Goal: Task Accomplishment & Management: Manage account settings

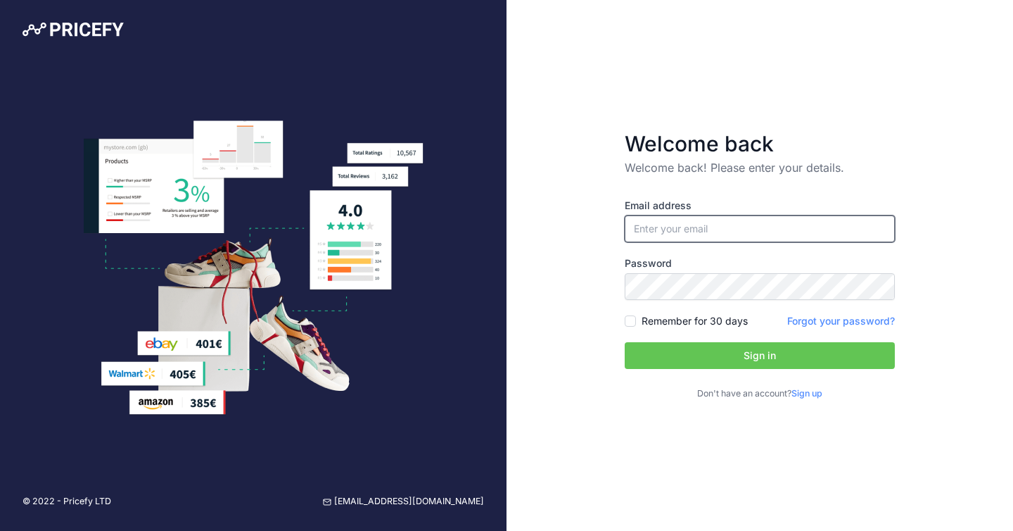
click at [643, 236] on input "email" at bounding box center [760, 228] width 270 height 27
type input "[EMAIL_ADDRESS][DOMAIN_NAME]"
click at [780, 356] on button "Sign in" at bounding box center [760, 355] width 270 height 27
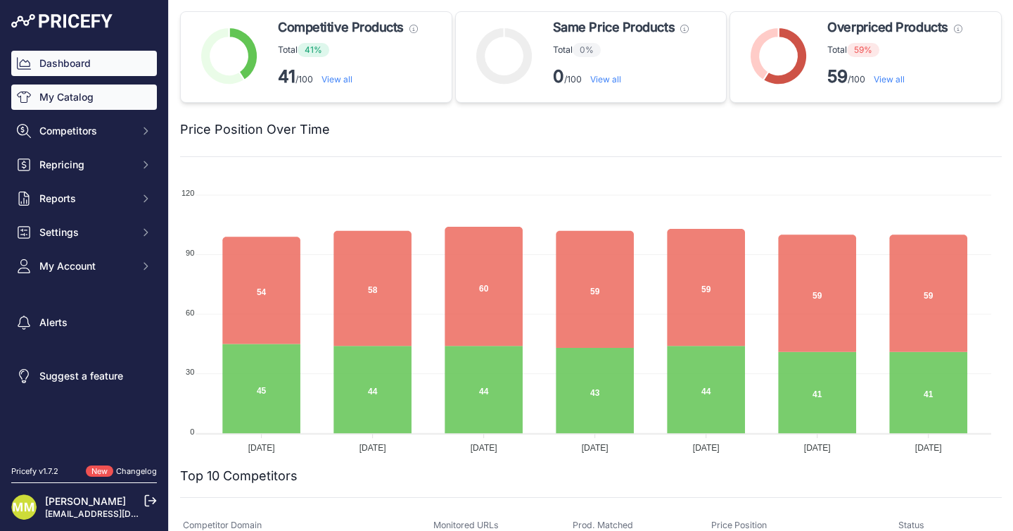
click at [93, 94] on link "My Catalog" at bounding box center [84, 96] width 146 height 25
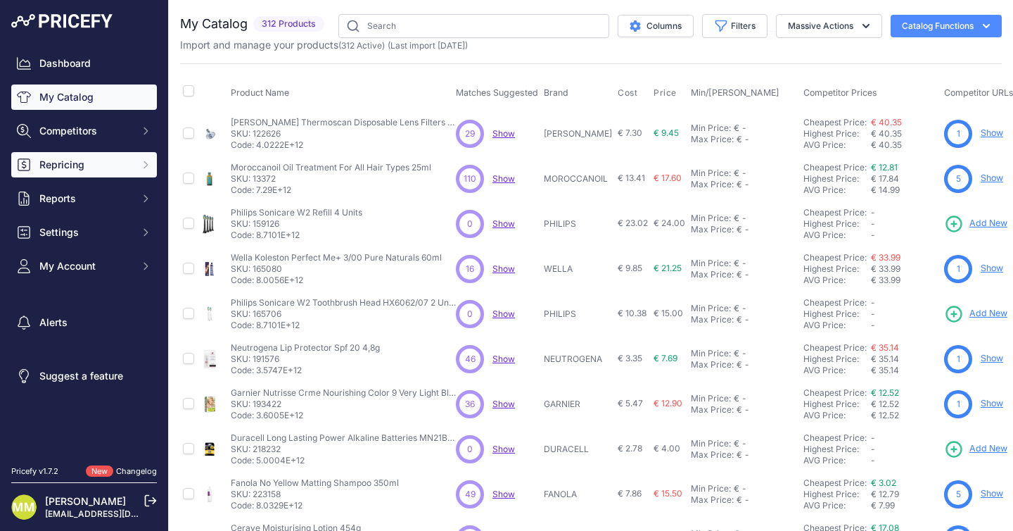
click at [86, 165] on span "Repricing" at bounding box center [85, 165] width 92 height 14
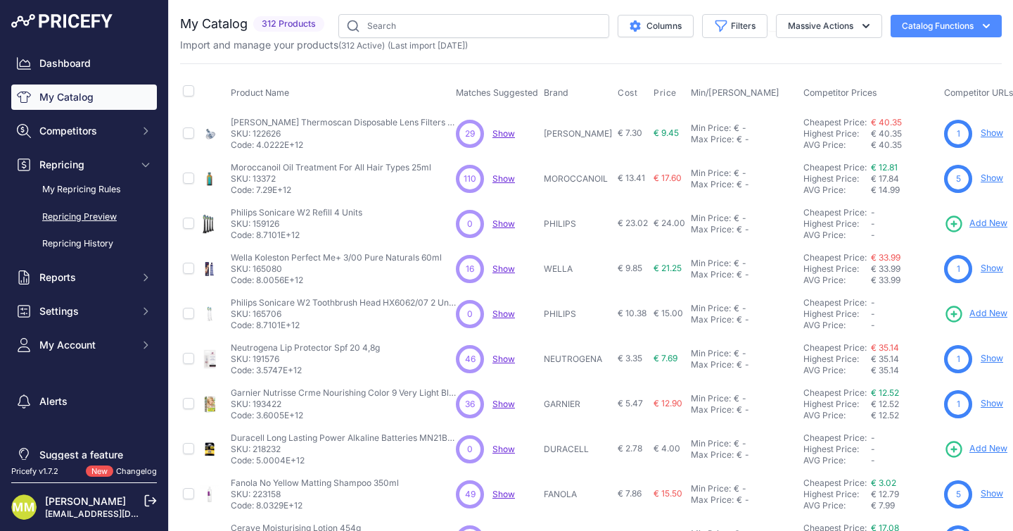
click at [87, 218] on link "Repricing Preview" at bounding box center [84, 217] width 146 height 25
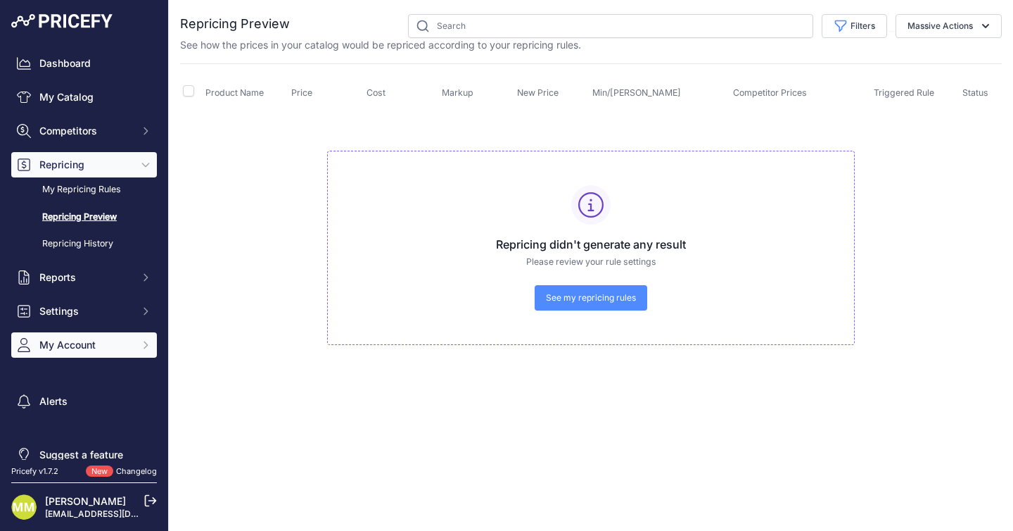
click at [92, 346] on span "My Account" at bounding box center [85, 345] width 92 height 14
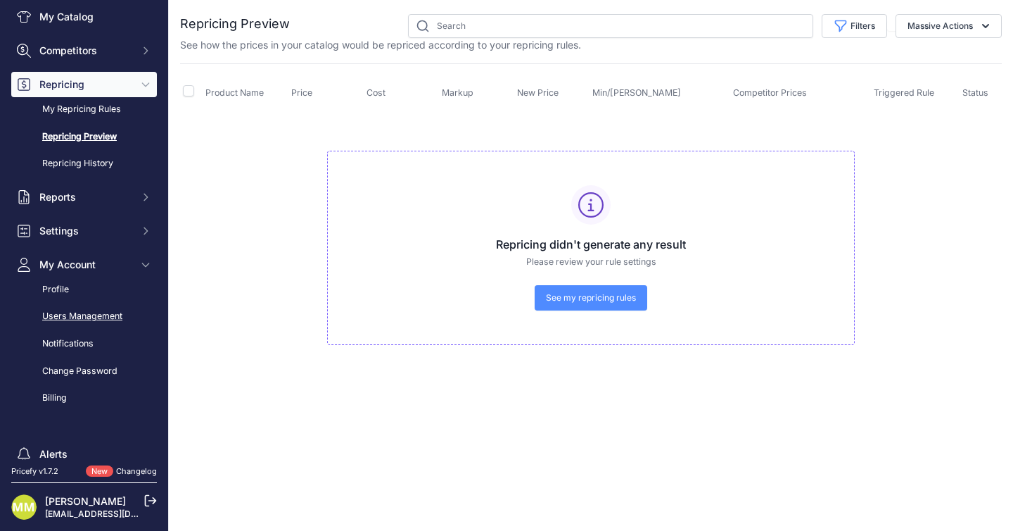
scroll to position [83, 0]
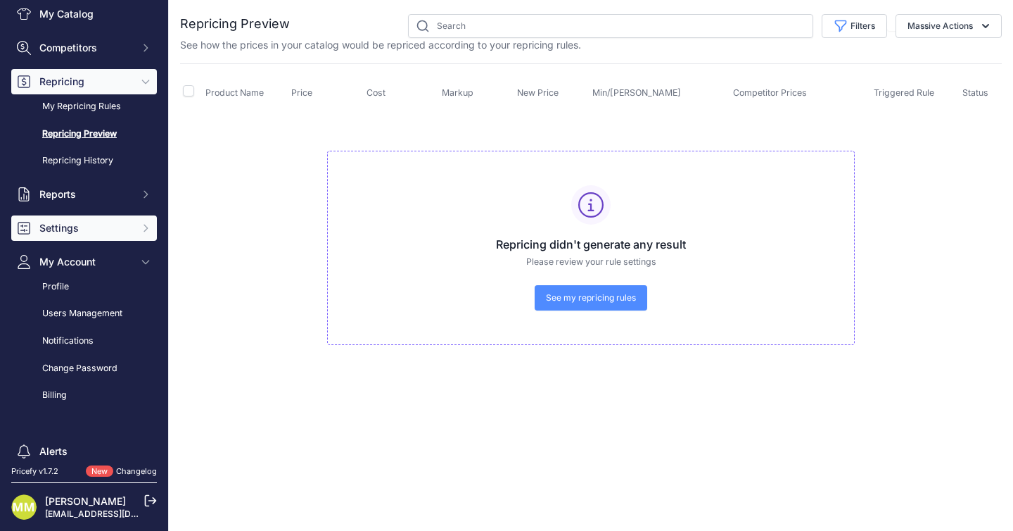
click at [84, 225] on span "Settings" at bounding box center [85, 228] width 92 height 14
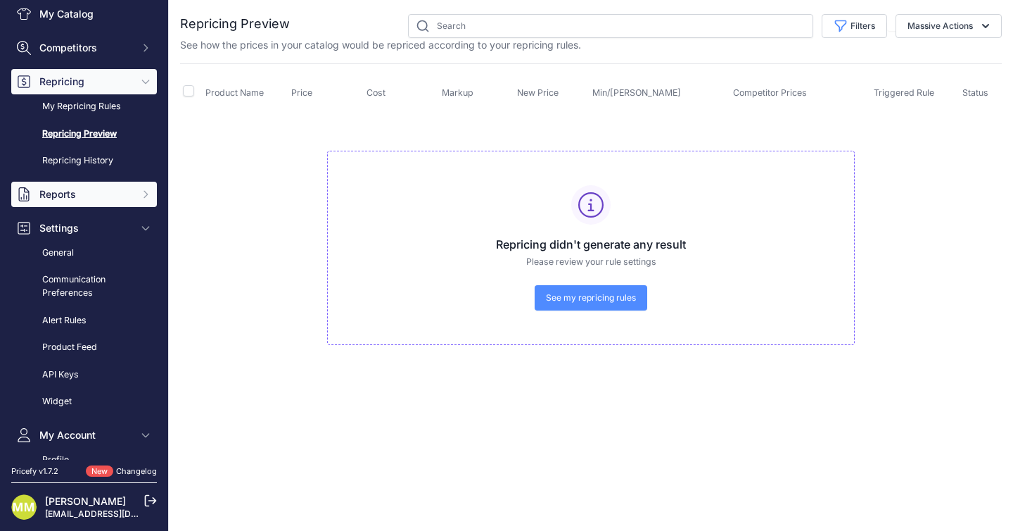
click at [84, 193] on span "Reports" at bounding box center [85, 194] width 92 height 14
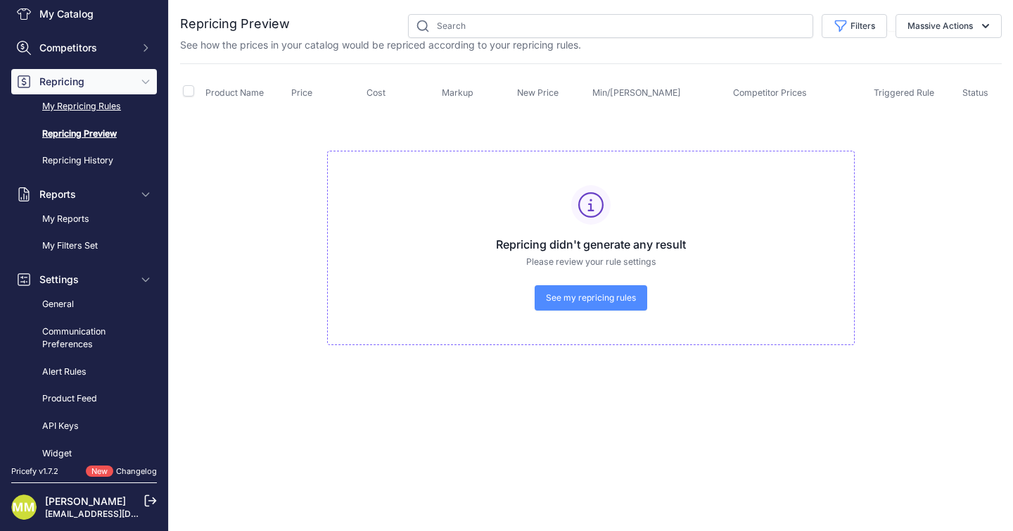
click at [106, 104] on link "My Repricing Rules" at bounding box center [84, 106] width 146 height 25
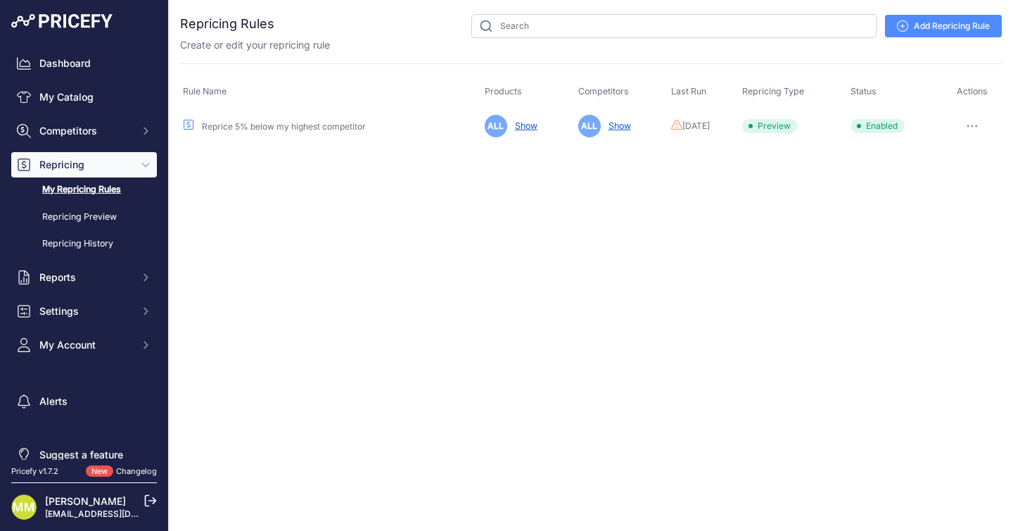
click at [973, 132] on button "button" at bounding box center [973, 126] width 28 height 20
click at [942, 160] on link "Edit" at bounding box center [954, 155] width 90 height 23
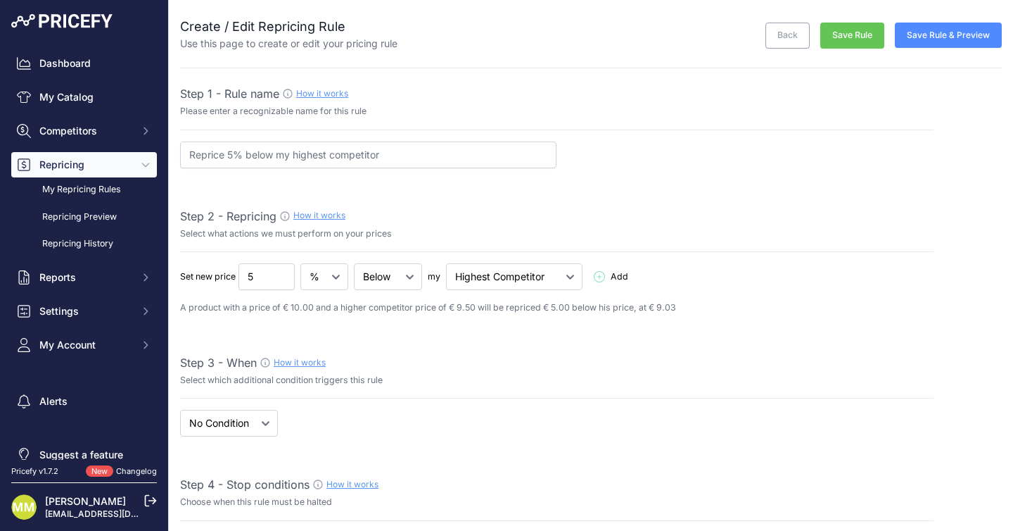
select select "7"
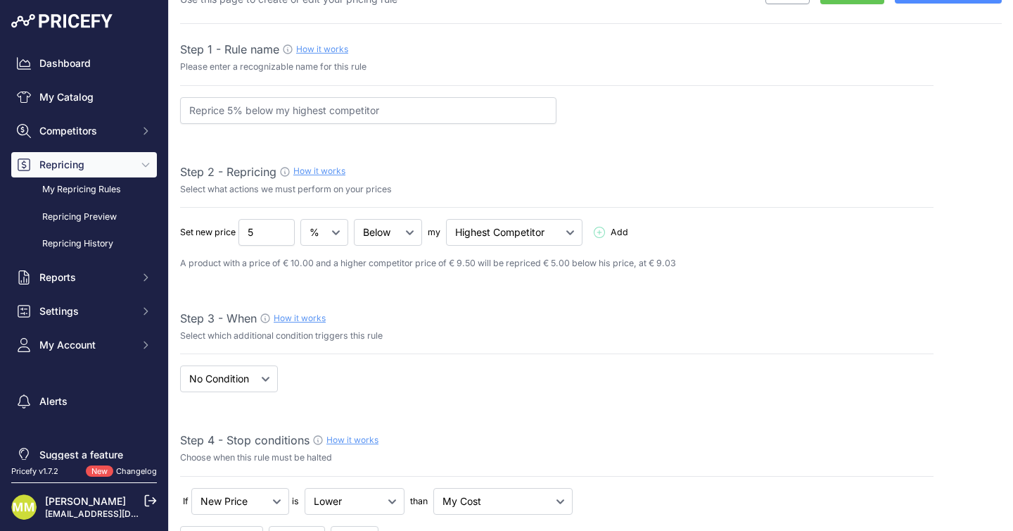
scroll to position [54, 0]
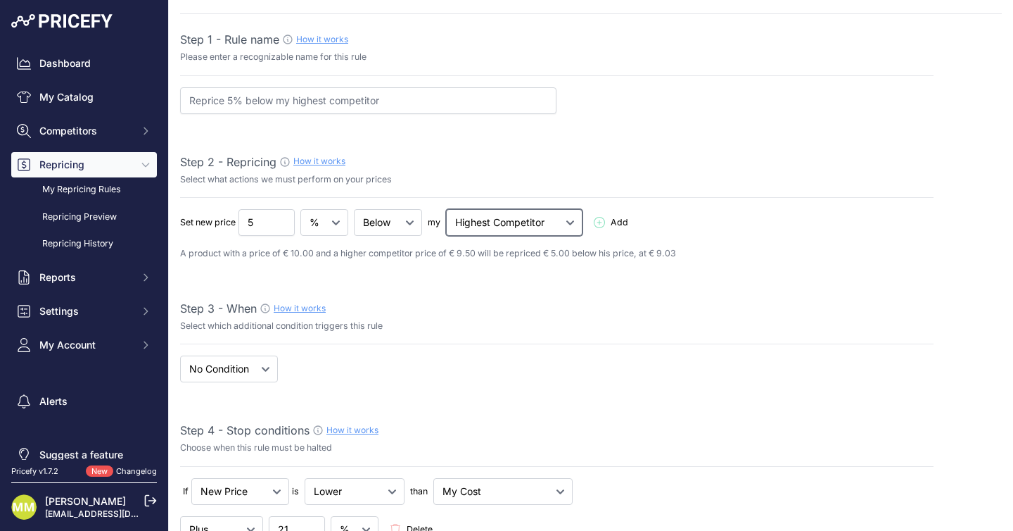
click at [502, 226] on select "Cheapest Competitor Highest Competitor" at bounding box center [514, 222] width 137 height 27
click at [446, 209] on select "Cheapest Competitor Highest Competitor" at bounding box center [514, 222] width 137 height 27
click at [551, 170] on div "Step 2 - Repricing How it works Select what actions we must perform on your pri…" at bounding box center [557, 175] width 754 height 45
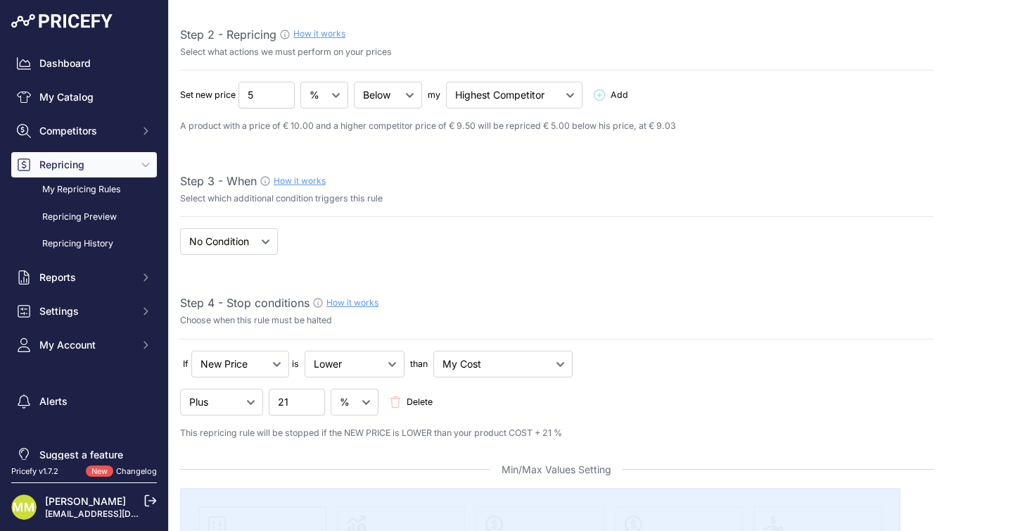
scroll to position [182, 0]
click at [267, 239] on select "When No Condition" at bounding box center [229, 240] width 98 height 27
click at [180, 227] on select "When No Condition" at bounding box center [229, 240] width 98 height 27
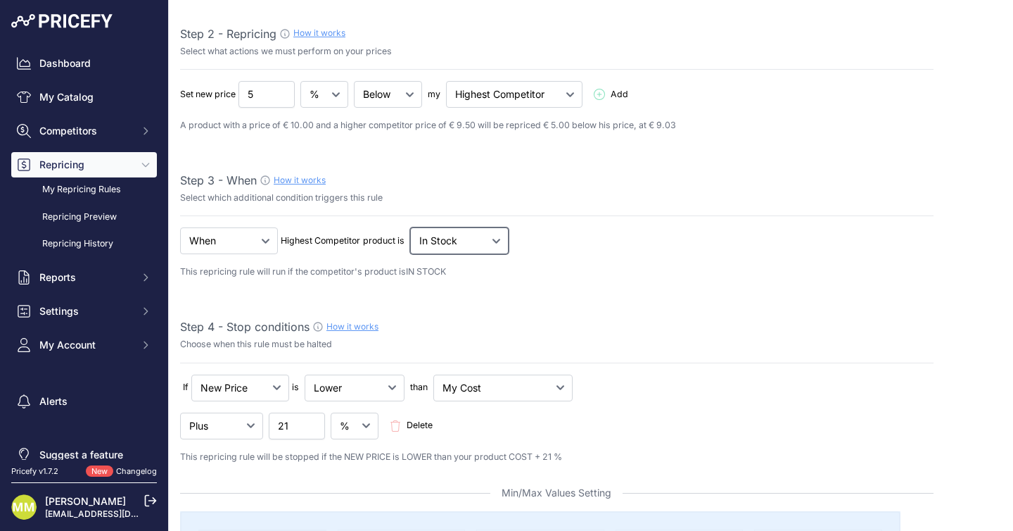
click at [422, 108] on select "Out Of Stock In Stock" at bounding box center [388, 94] width 68 height 27
click at [265, 239] on select "When No Condition" at bounding box center [229, 240] width 98 height 27
select select "none"
click at [180, 227] on select "When No Condition" at bounding box center [229, 240] width 98 height 27
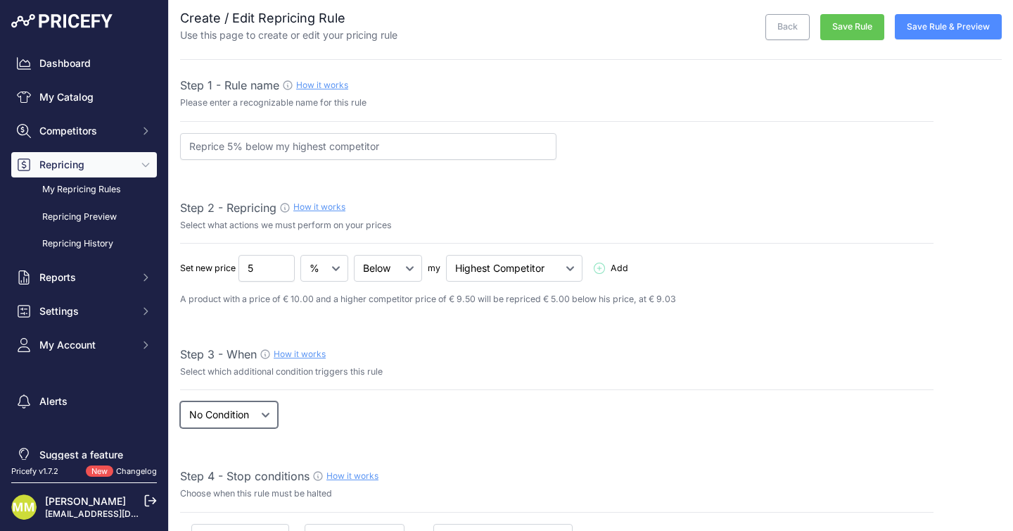
scroll to position [0, 0]
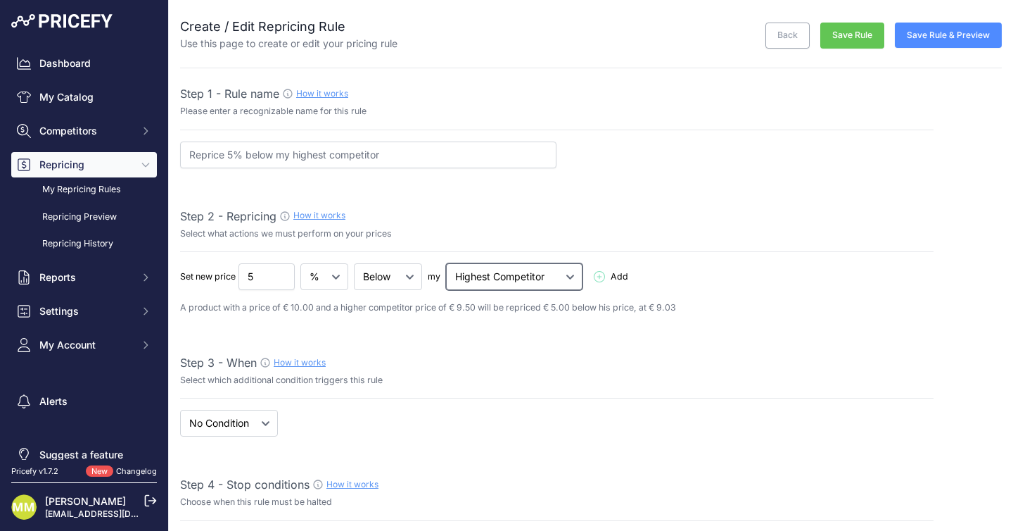
click at [502, 282] on select "Cheapest Competitor Highest Competitor" at bounding box center [514, 276] width 137 height 27
click at [262, 272] on input "5" at bounding box center [267, 276] width 56 height 27
type input "7"
click at [396, 277] on select "Below Above Equal" at bounding box center [388, 276] width 68 height 27
select select "above"
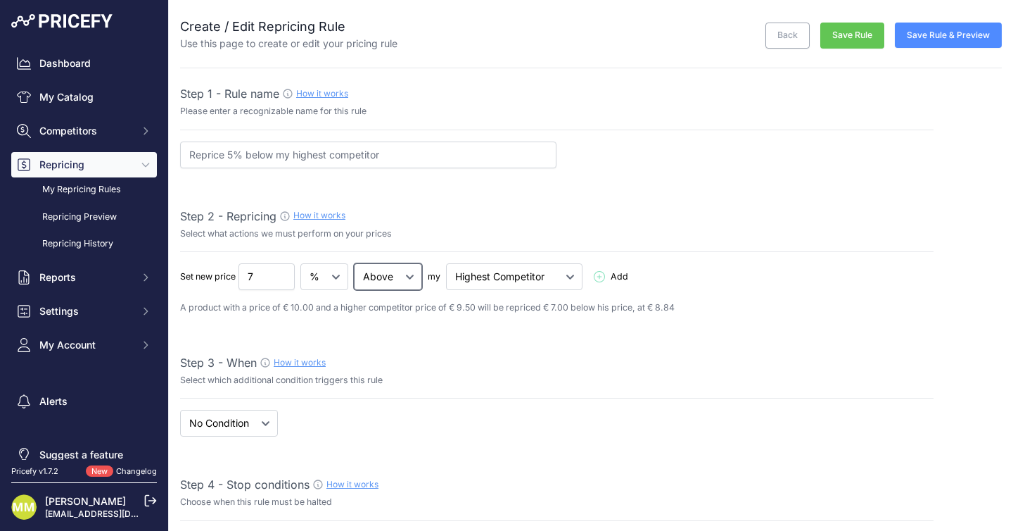
click at [355, 263] on select "Below Above Equal" at bounding box center [388, 276] width 68 height 27
click at [484, 282] on select "Cheapest Competitor Highest Competitor" at bounding box center [514, 276] width 137 height 27
select select "cheapest"
click at [446, 263] on select "Cheapest Competitor Highest Competitor" at bounding box center [514, 276] width 137 height 27
click at [282, 273] on input "7.01" at bounding box center [267, 276] width 56 height 27
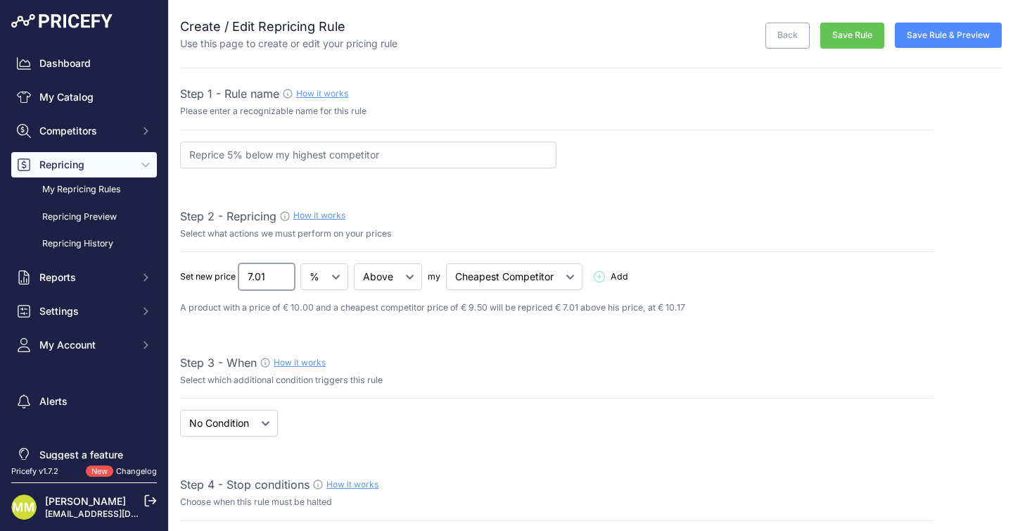
click at [273, 275] on input "7.01" at bounding box center [267, 276] width 56 height 27
type input "7"
type input "8"
click at [340, 288] on select "€ %" at bounding box center [325, 276] width 48 height 27
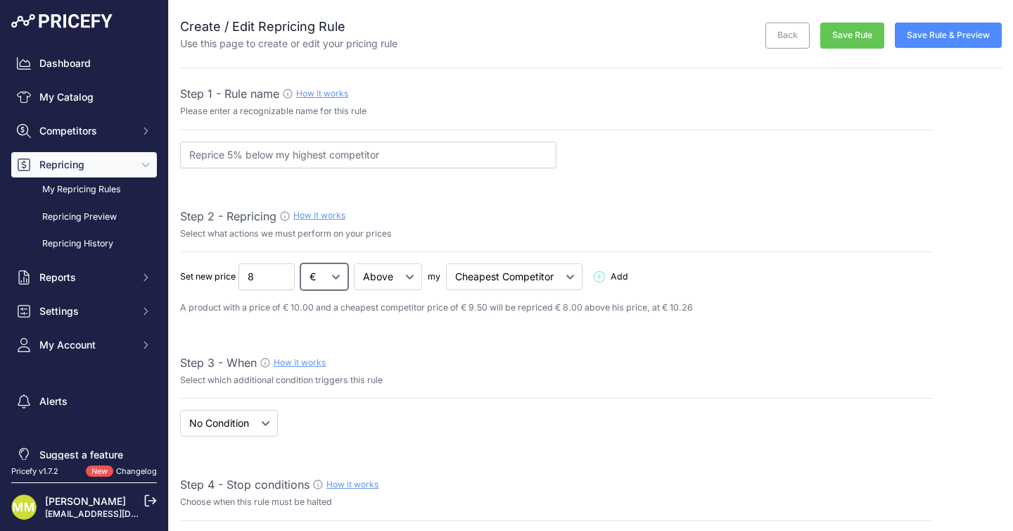
click at [301, 263] on select "€ %" at bounding box center [325, 276] width 48 height 27
click at [329, 272] on select "€ %" at bounding box center [325, 276] width 48 height 27
select select "percentage"
click at [301, 263] on select "€ %" at bounding box center [325, 276] width 48 height 27
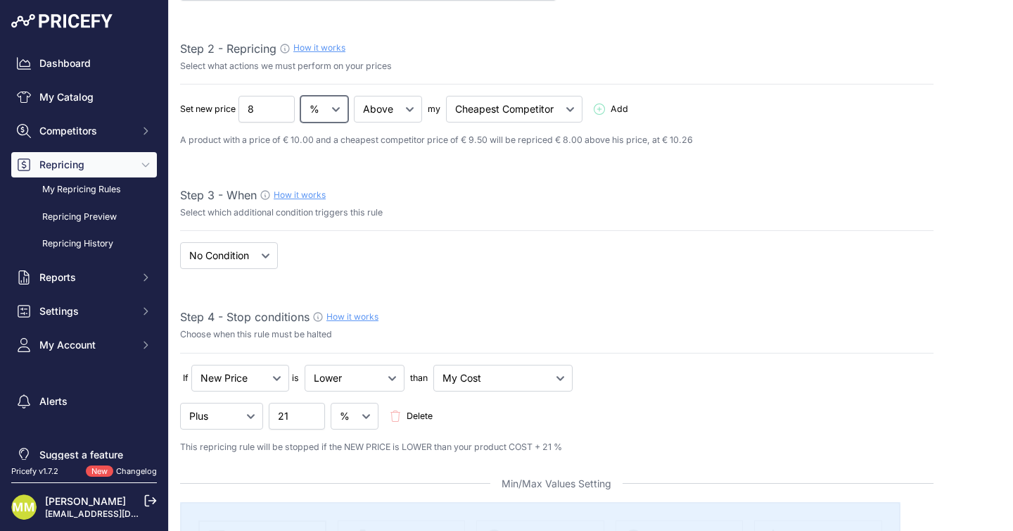
scroll to position [170, 0]
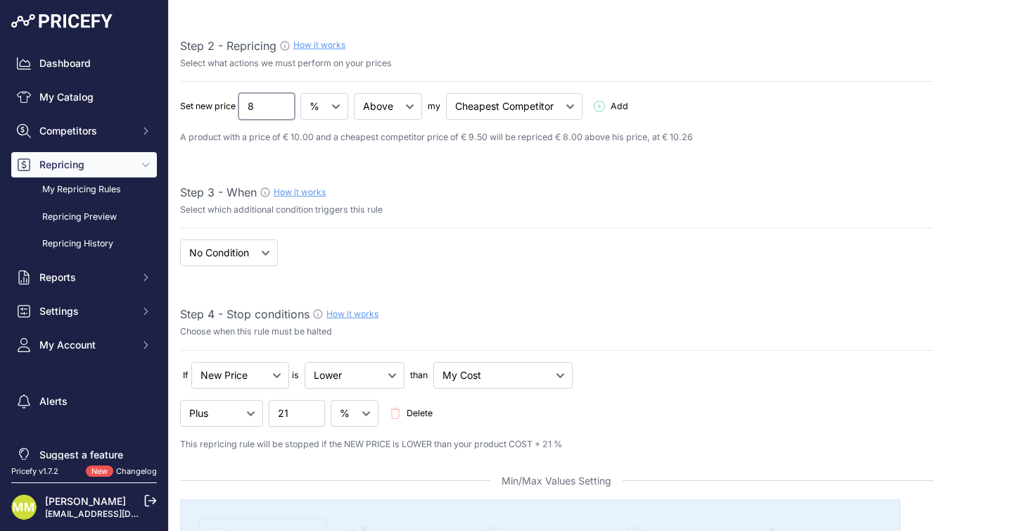
click at [265, 105] on input "8" at bounding box center [267, 106] width 56 height 27
type input "0"
click at [265, 104] on input "0" at bounding box center [267, 106] width 56 height 27
type input "10"
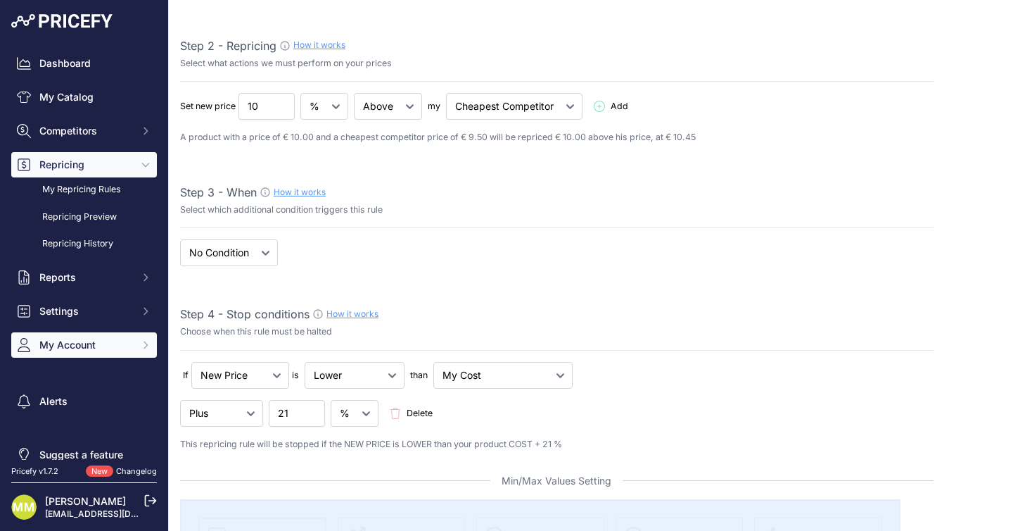
click at [84, 353] on button "My Account" at bounding box center [84, 344] width 146 height 25
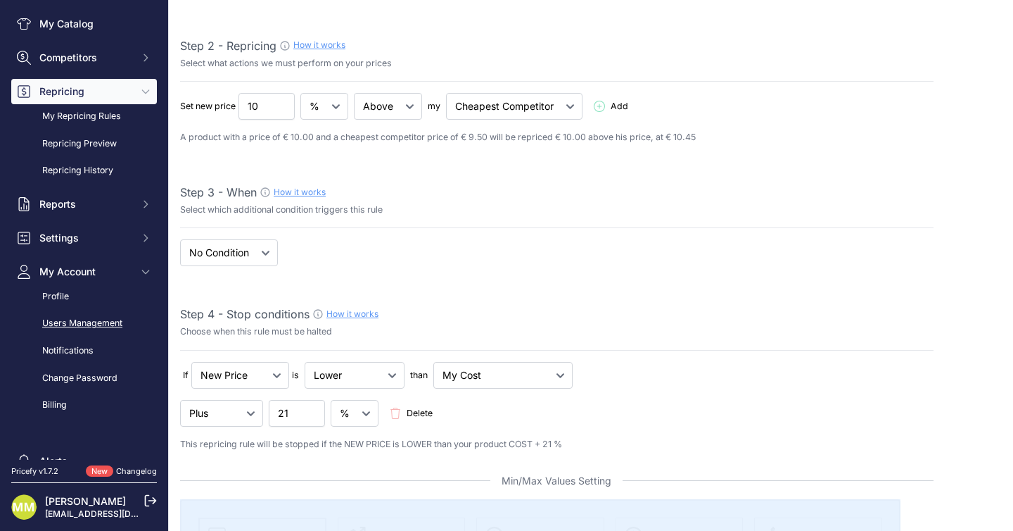
scroll to position [74, 0]
click at [84, 324] on link "Users Management" at bounding box center [84, 322] width 146 height 25
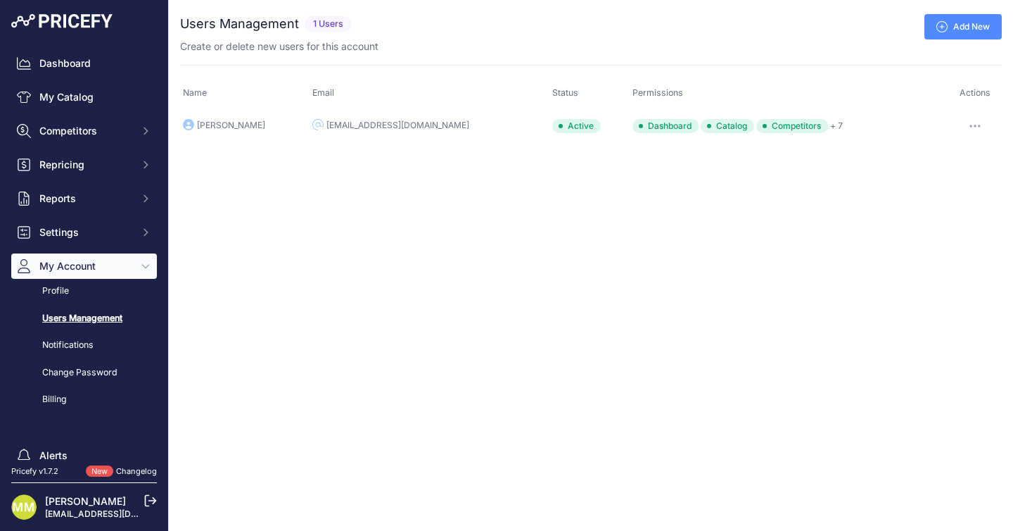
click at [978, 127] on icon "button" at bounding box center [975, 126] width 11 height 3
click at [429, 320] on div "Close You are not connected to the internet. ..." at bounding box center [591, 265] width 845 height 531
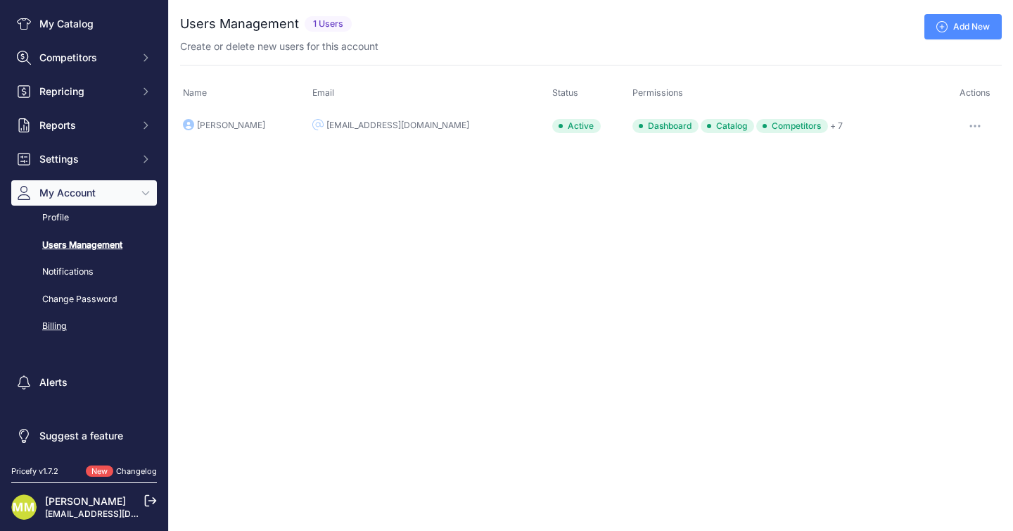
click at [53, 329] on link "Billing" at bounding box center [84, 326] width 146 height 25
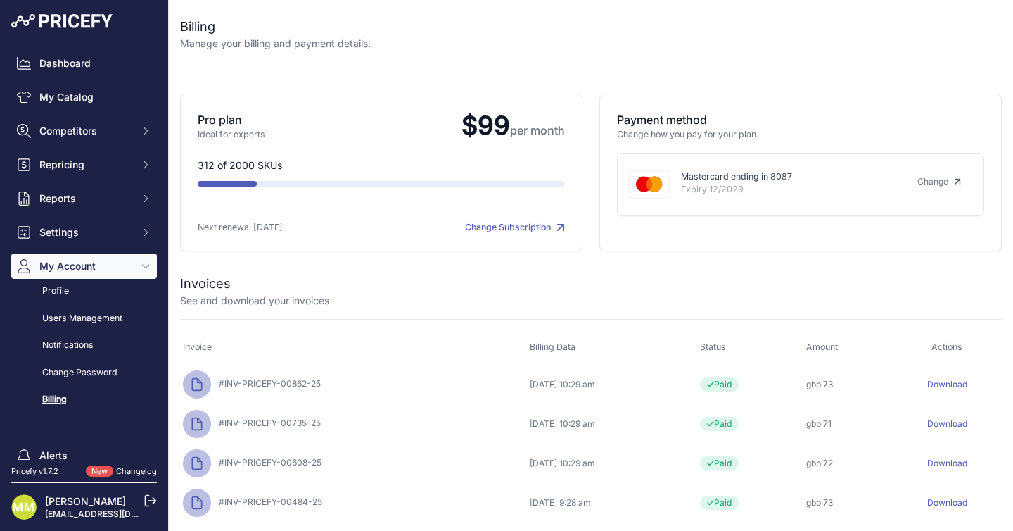
click at [486, 231] on link "Change Subscription" at bounding box center [515, 227] width 100 height 11
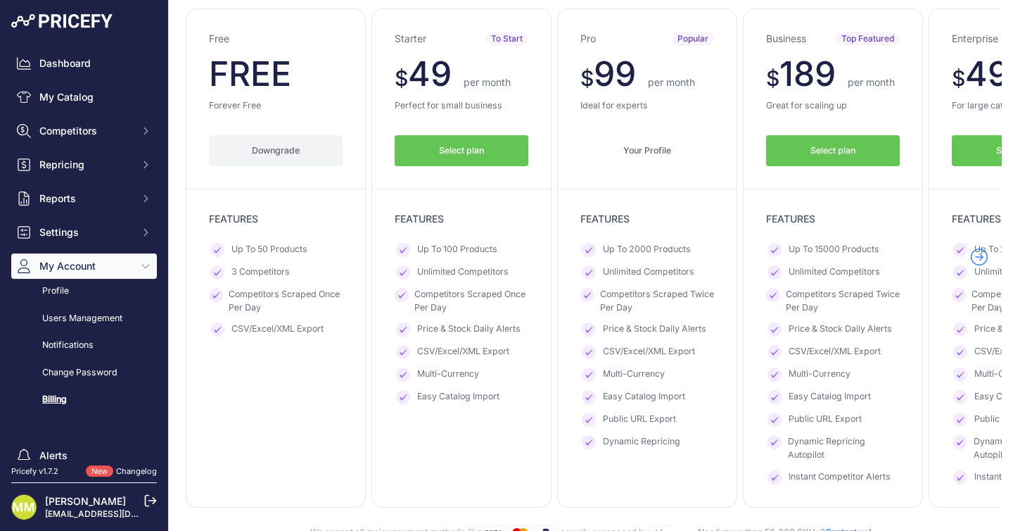
scroll to position [159, 0]
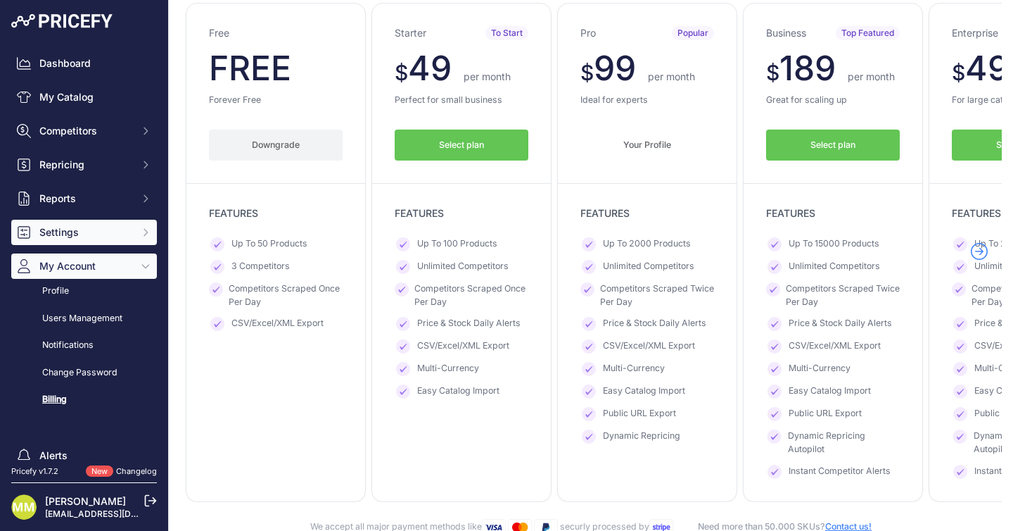
click at [79, 233] on span "Settings" at bounding box center [85, 232] width 92 height 14
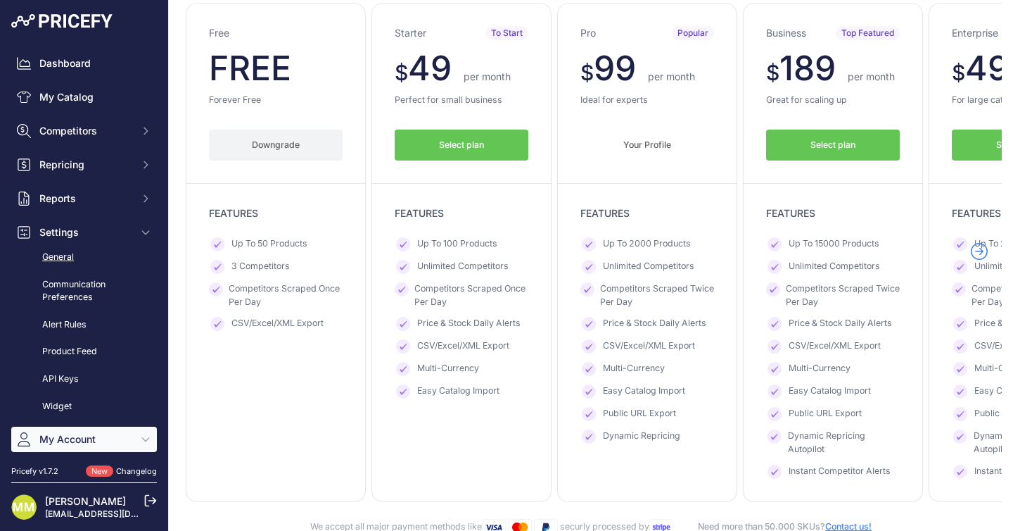
click at [72, 254] on link "General" at bounding box center [84, 257] width 146 height 25
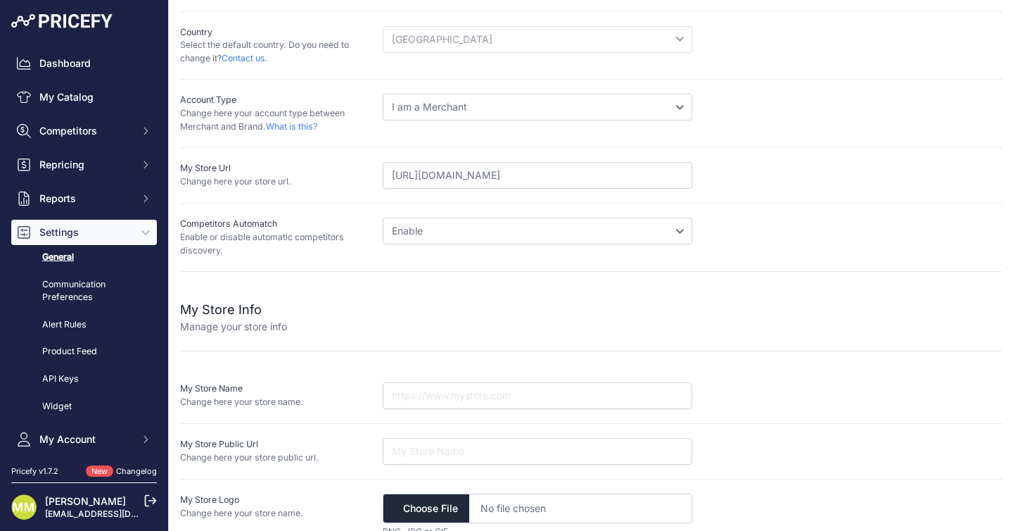
scroll to position [231, 0]
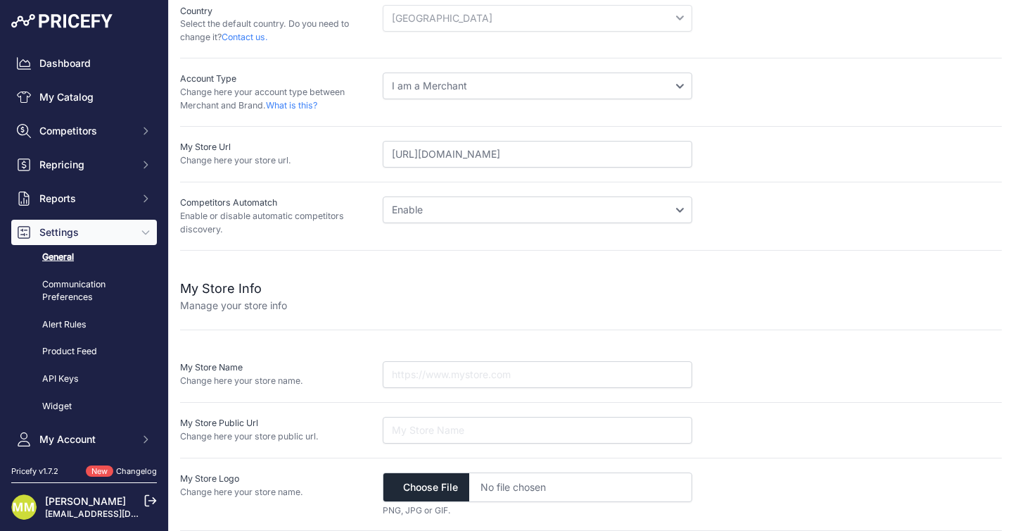
click at [87, 230] on span "Settings" at bounding box center [85, 232] width 92 height 14
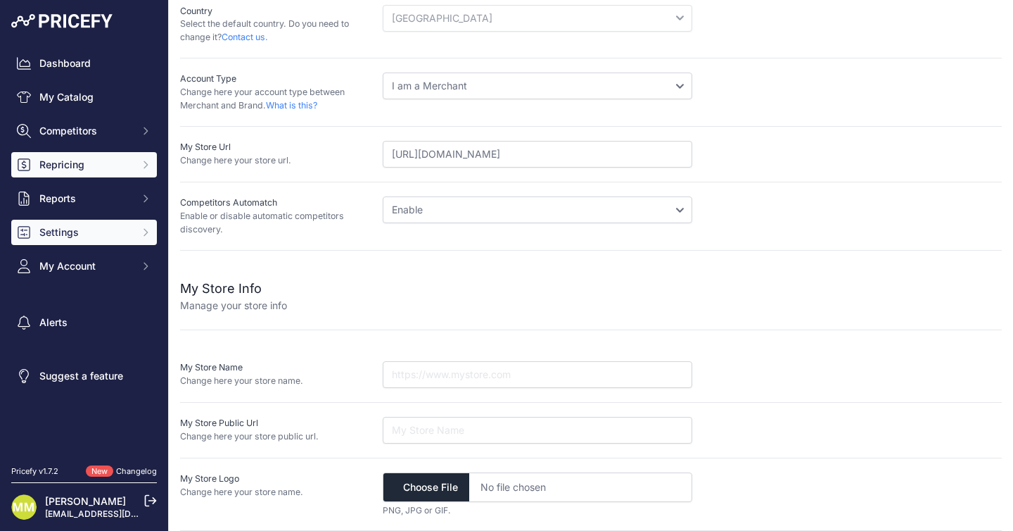
click at [105, 170] on span "Repricing" at bounding box center [85, 165] width 92 height 14
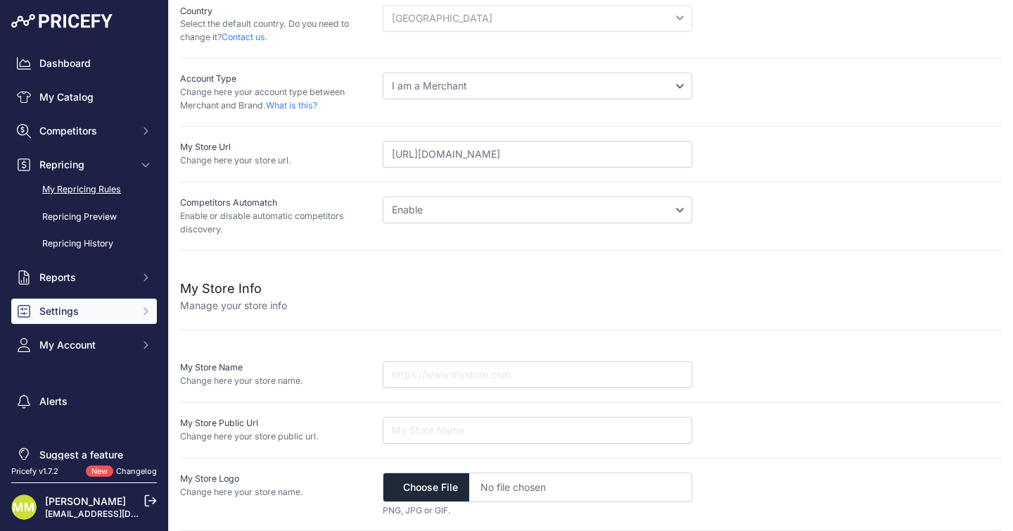
click at [95, 191] on link "My Repricing Rules" at bounding box center [84, 189] width 146 height 25
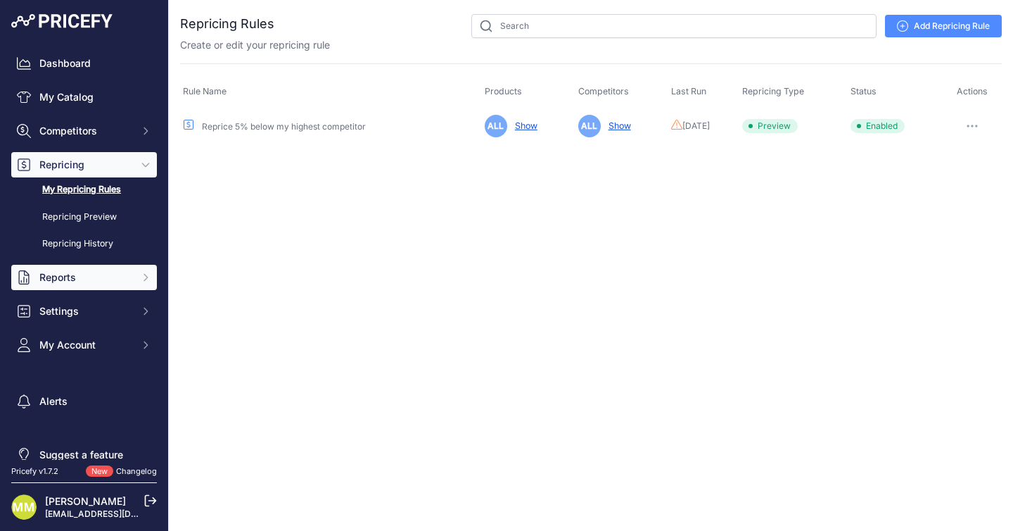
click at [101, 286] on button "Reports" at bounding box center [84, 277] width 146 height 25
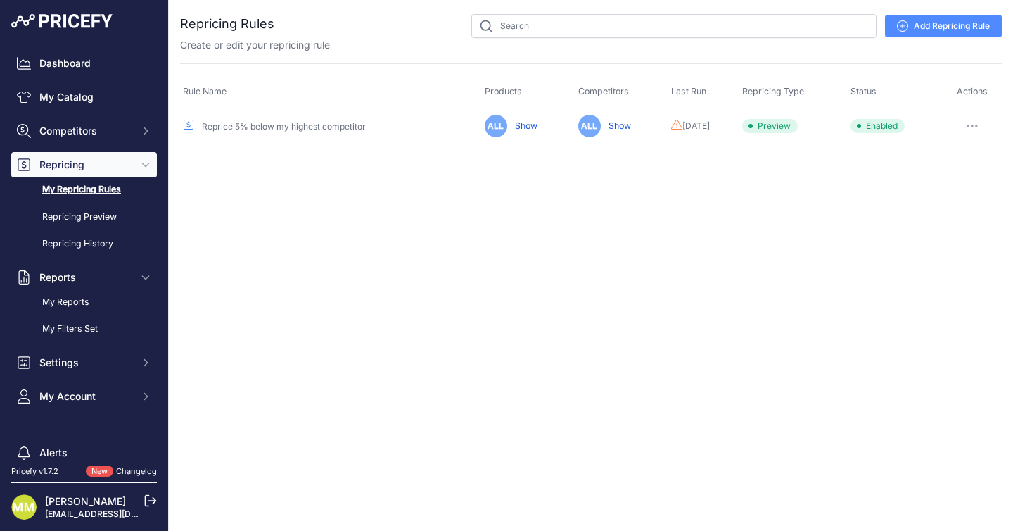
click at [78, 303] on link "My Reports" at bounding box center [84, 302] width 146 height 25
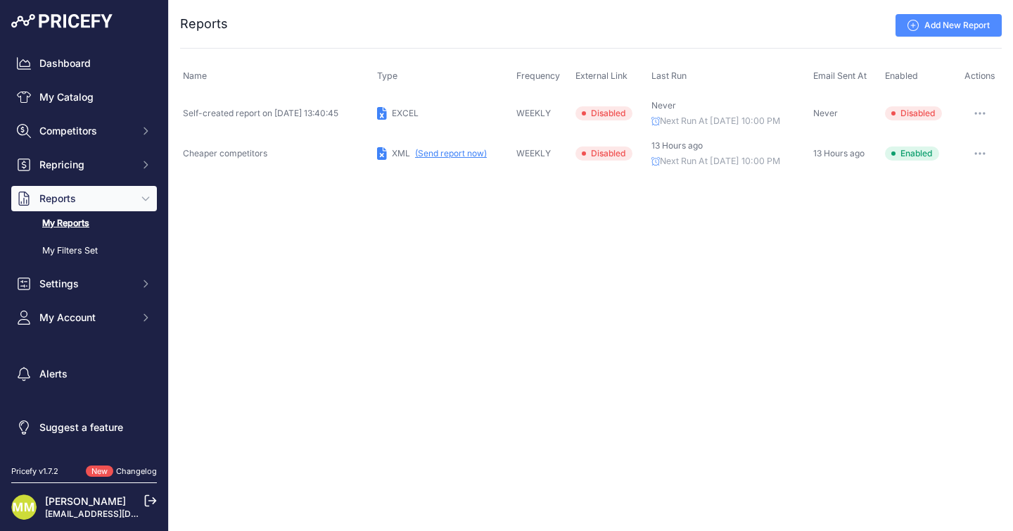
click at [981, 116] on button "button" at bounding box center [980, 113] width 28 height 20
click at [942, 141] on link "Edit" at bounding box center [954, 143] width 90 height 23
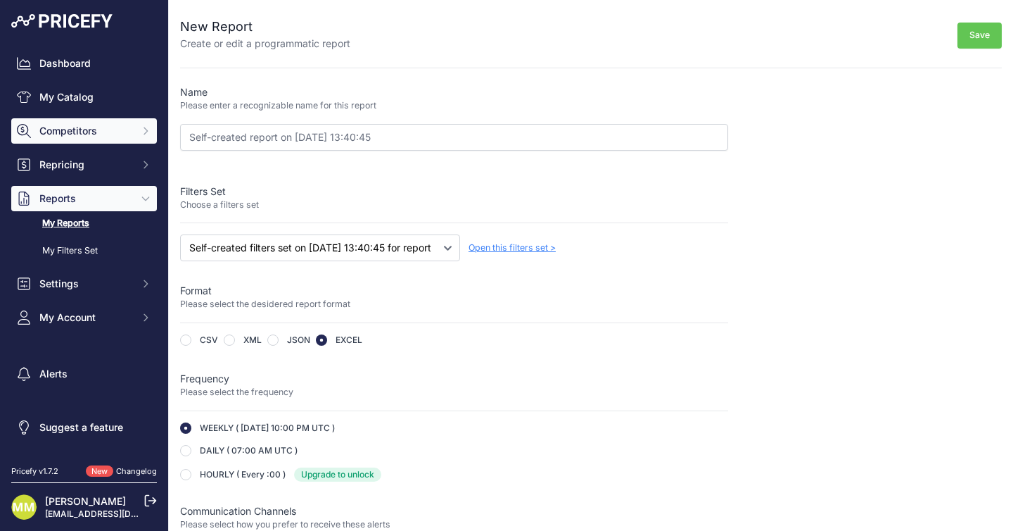
click at [80, 137] on span "Competitors" at bounding box center [85, 131] width 92 height 14
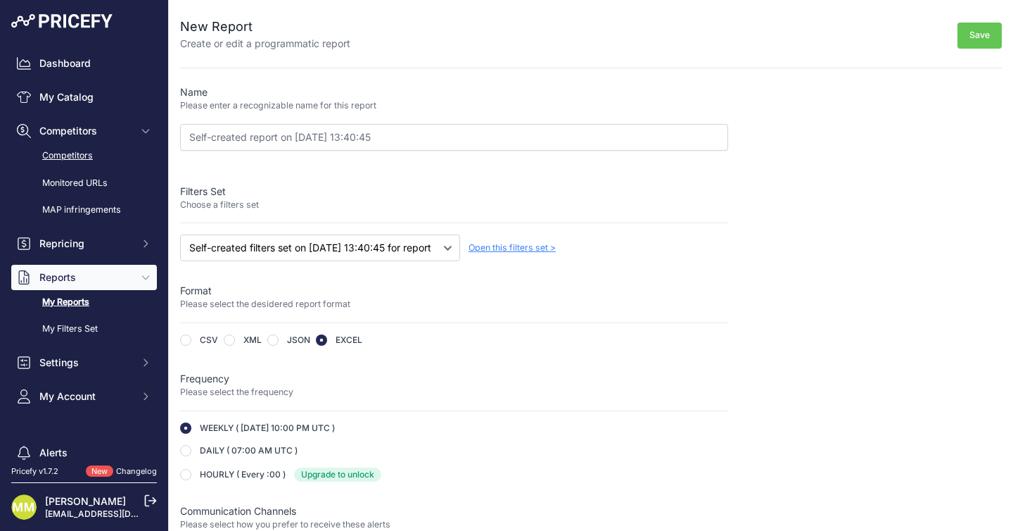
click at [70, 152] on link "Competitors" at bounding box center [84, 156] width 146 height 25
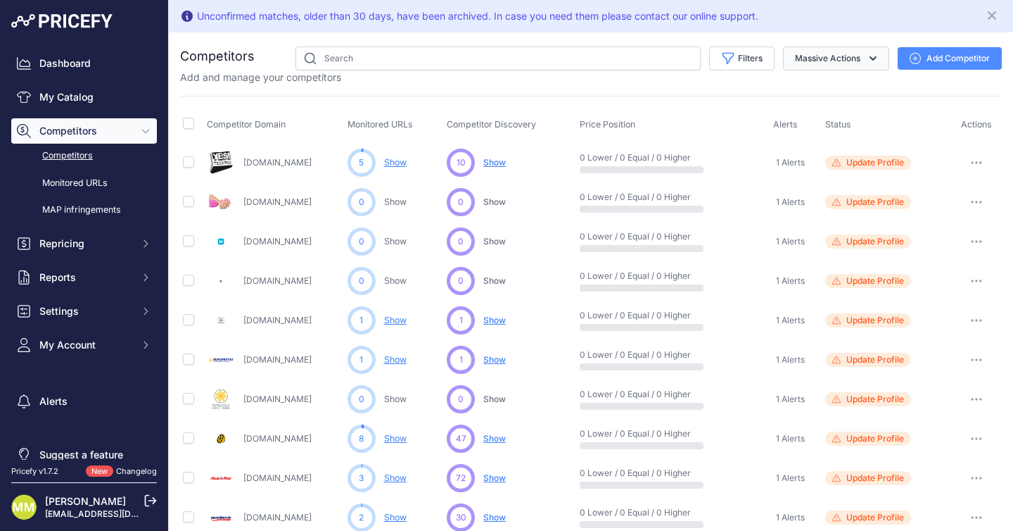
click at [837, 63] on button "Massive Actions" at bounding box center [836, 58] width 106 height 24
click at [69, 184] on link "Monitored URLs" at bounding box center [84, 183] width 146 height 25
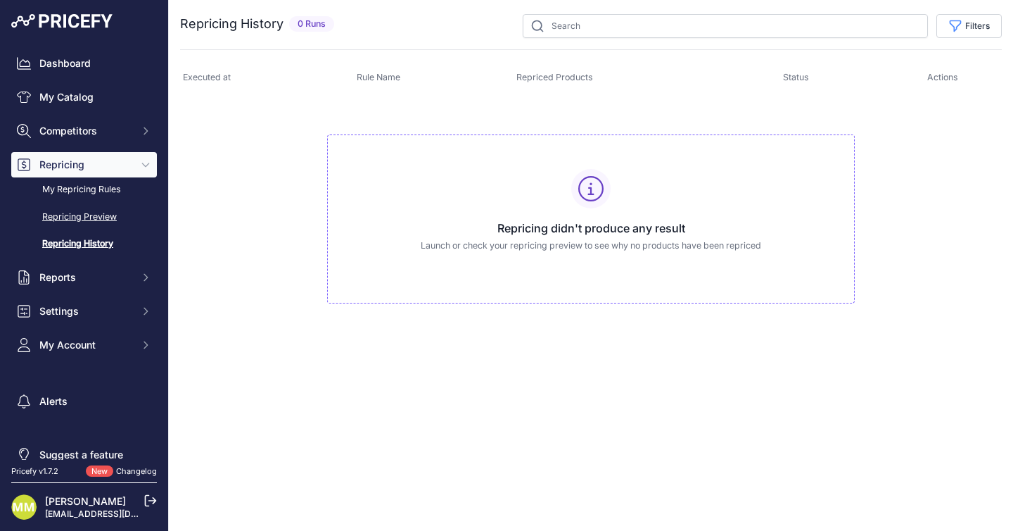
click at [74, 215] on link "Repricing Preview" at bounding box center [84, 217] width 146 height 25
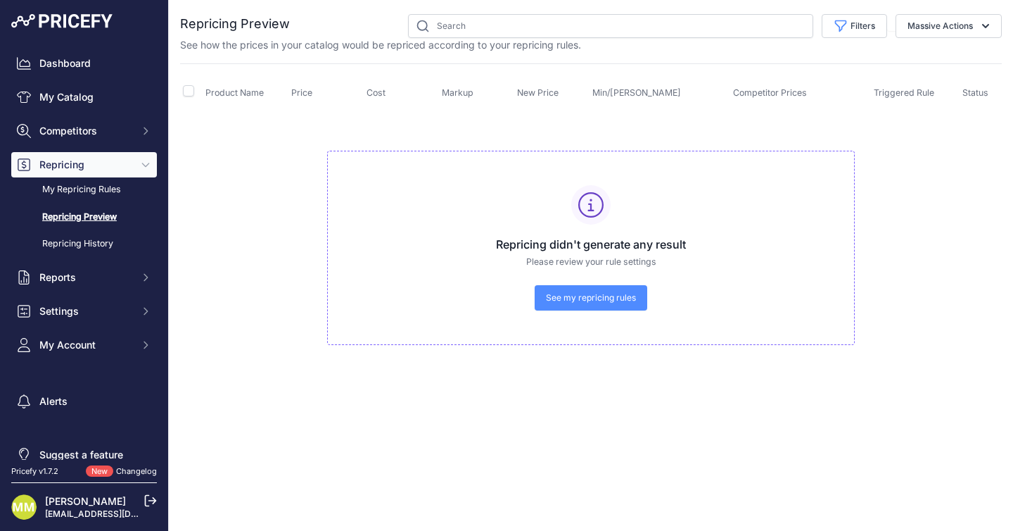
click at [591, 308] on link "See my repricing rules" at bounding box center [591, 297] width 113 height 25
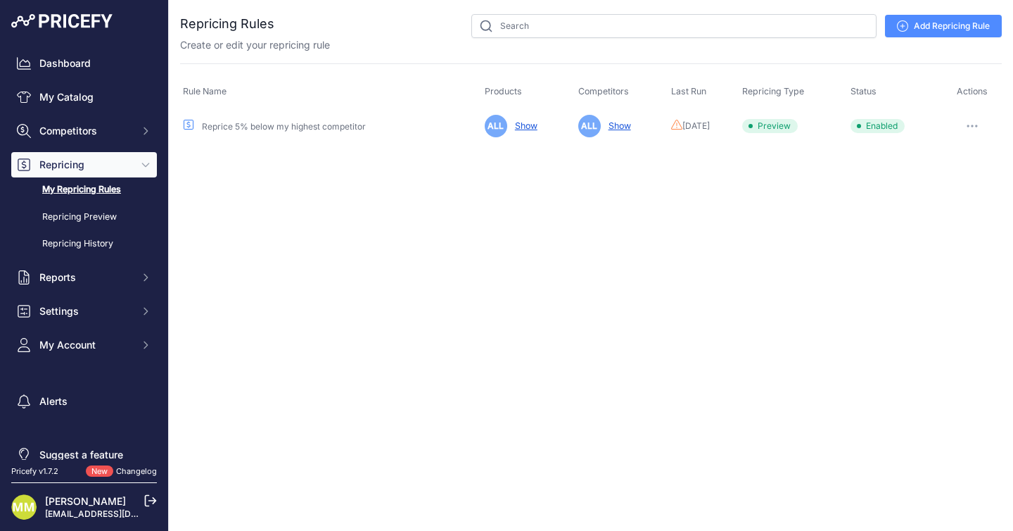
click at [977, 127] on button "button" at bounding box center [973, 126] width 28 height 20
click at [951, 176] on button "Run Preview" at bounding box center [954, 178] width 90 height 23
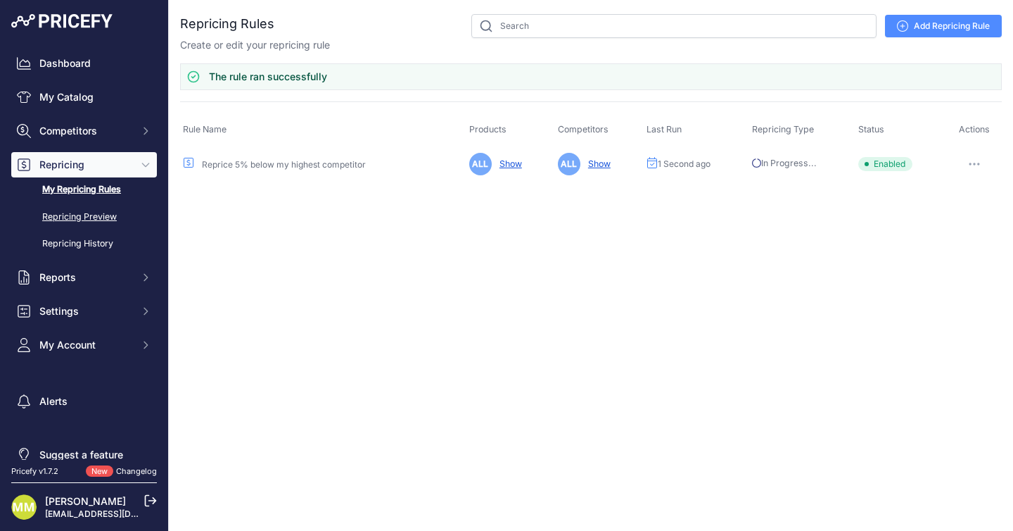
click at [96, 222] on link "Repricing Preview" at bounding box center [84, 217] width 146 height 25
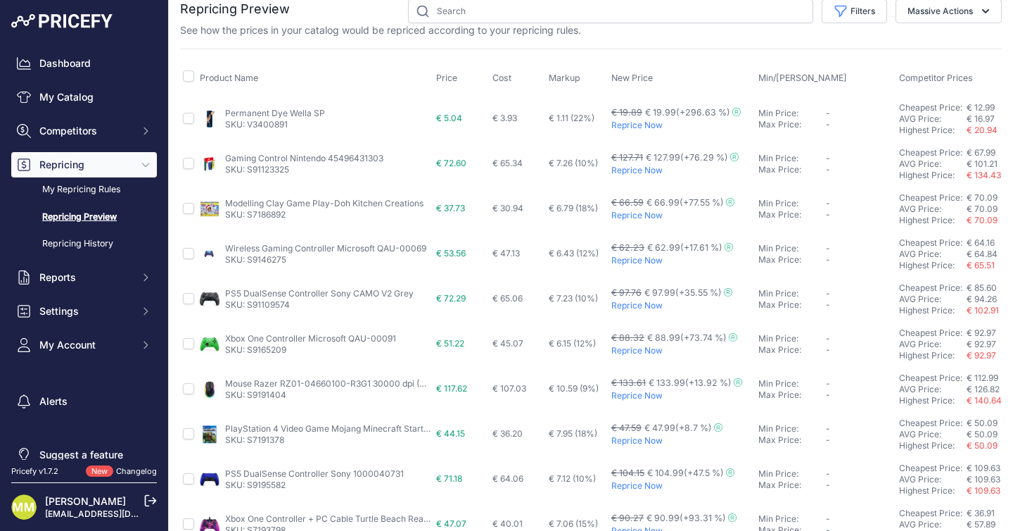
scroll to position [16, 0]
click at [286, 153] on link "Gaming Control Nintendo 45496431303" at bounding box center [304, 156] width 158 height 11
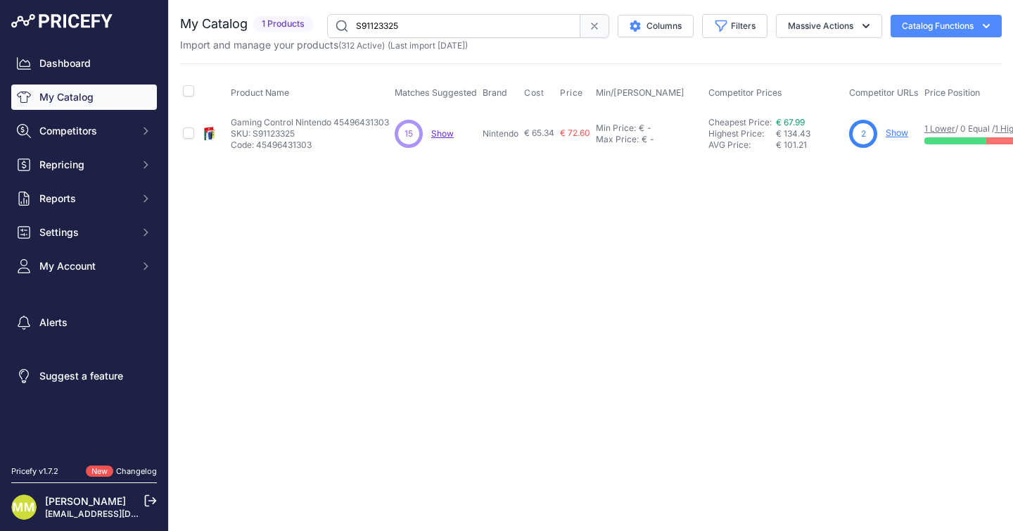
click at [446, 135] on span "Show" at bounding box center [442, 133] width 23 height 11
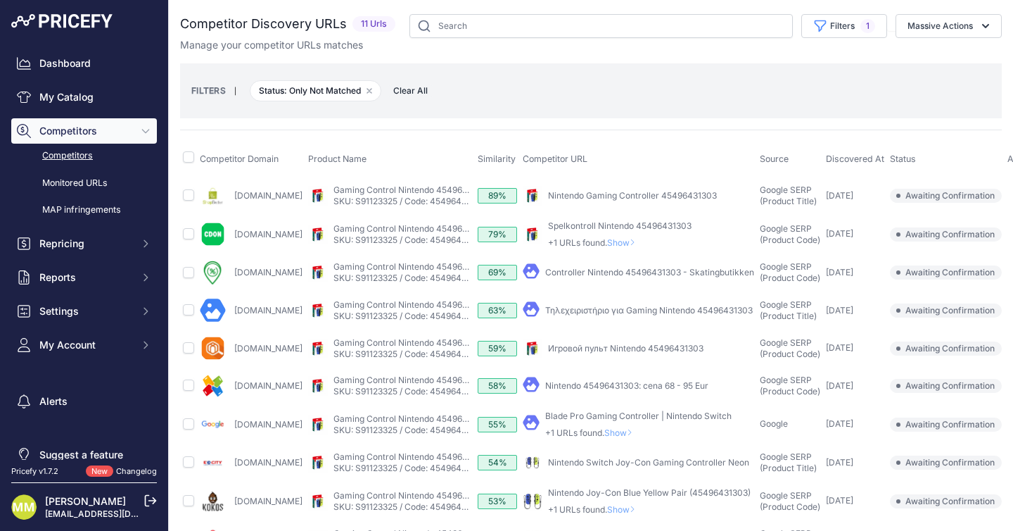
click at [407, 93] on span "Clear All" at bounding box center [410, 91] width 49 height 14
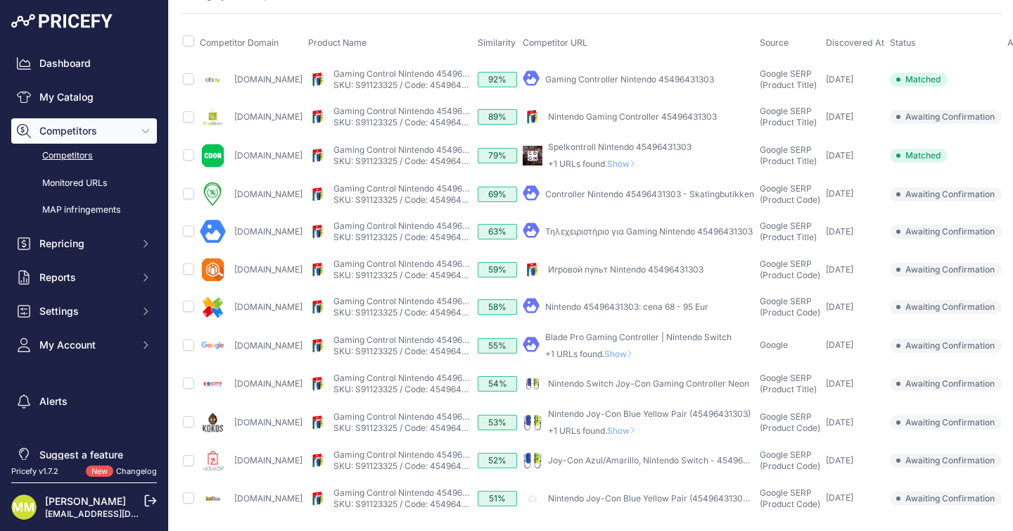
scroll to position [70, 0]
click at [186, 339] on input "checkbox" at bounding box center [188, 344] width 11 height 11
checkbox input "true"
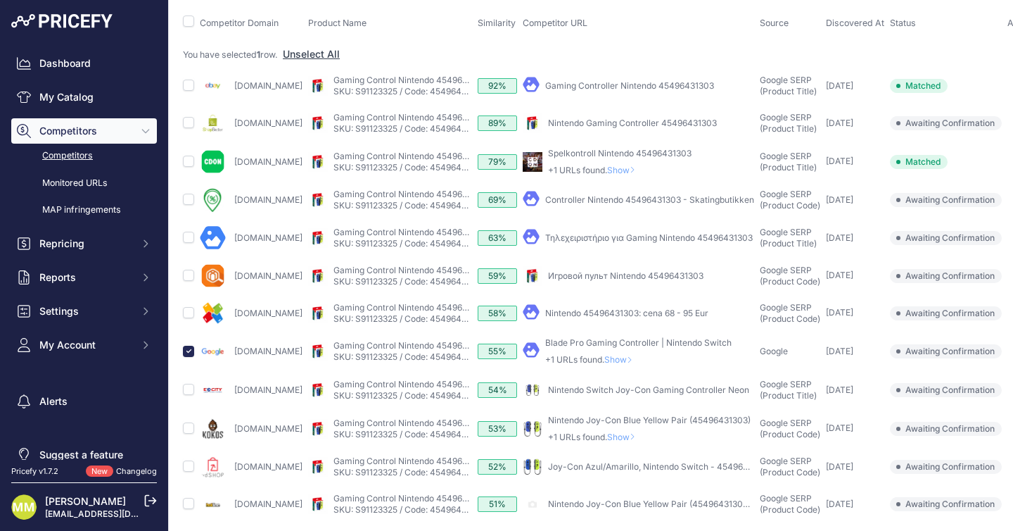
click at [954, 358] on span "Awaiting Confirmation" at bounding box center [946, 351] width 112 height 14
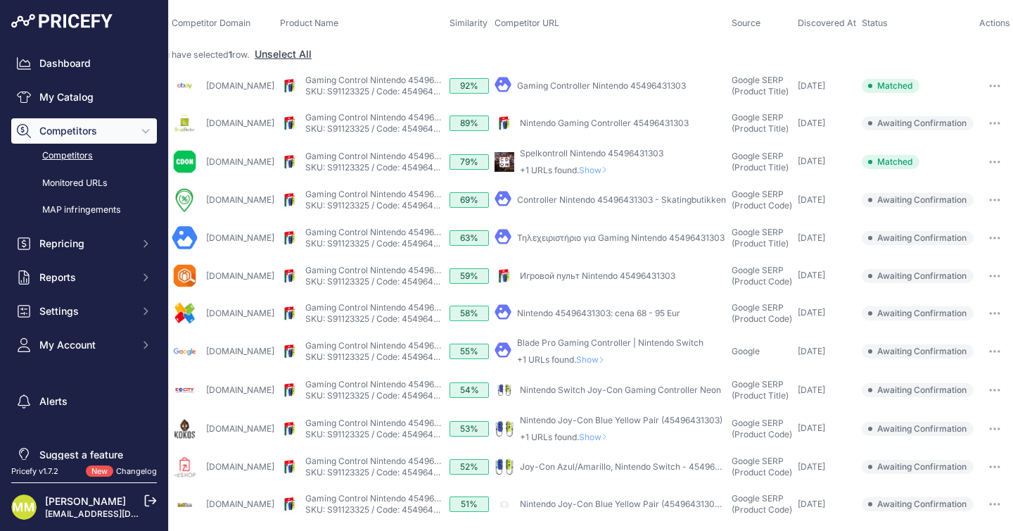
click at [987, 361] on button "button" at bounding box center [995, 351] width 28 height 20
click at [0, 0] on button "Confirm match" at bounding box center [0, 0] width 0 height 0
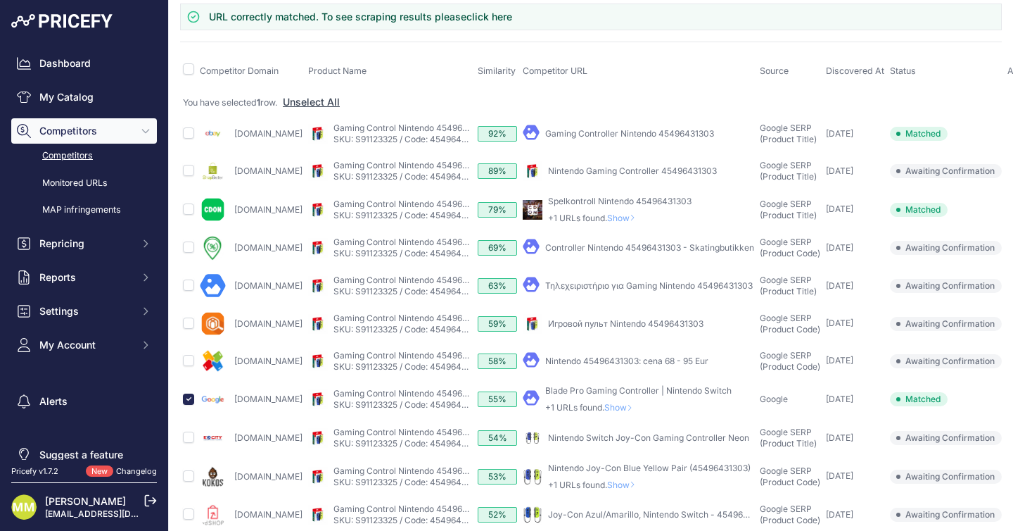
scroll to position [52, 0]
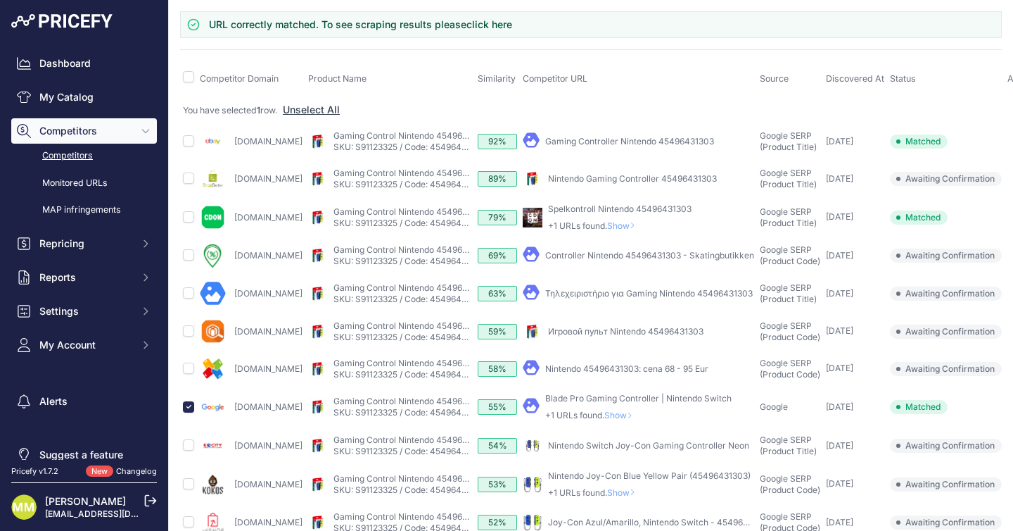
click at [638, 420] on span "Show" at bounding box center [622, 415] width 34 height 11
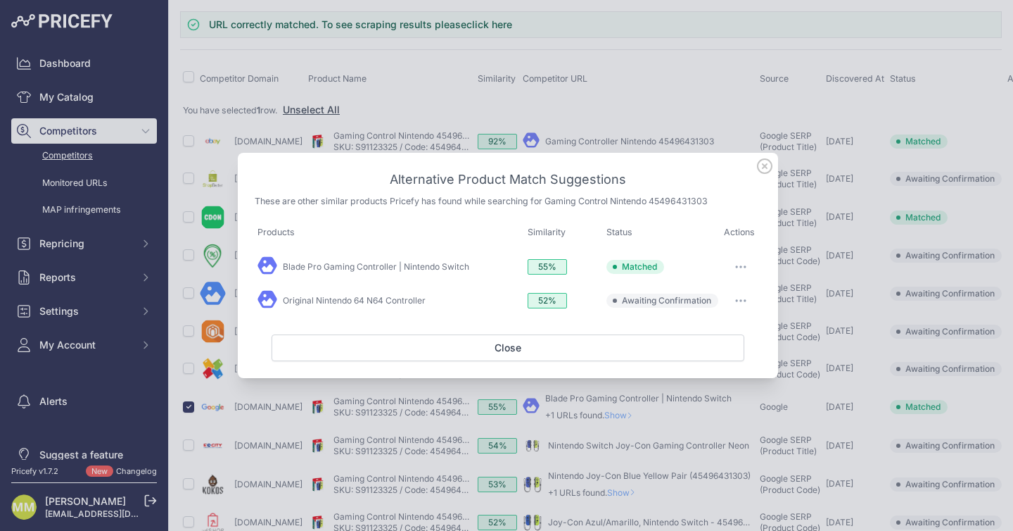
scroll to position [14, 0]
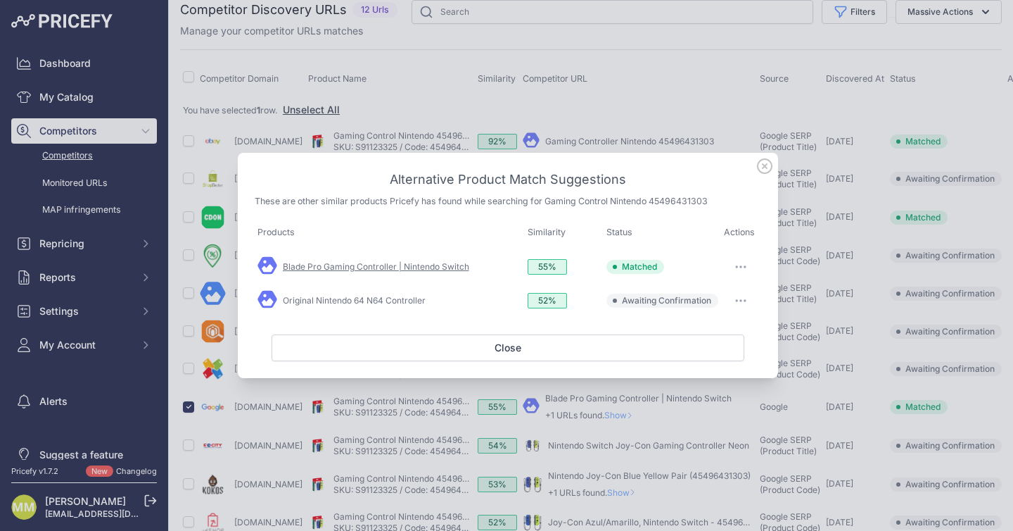
click at [371, 266] on link "Blade Pro Gaming Controller | Nintendo Switch" at bounding box center [376, 266] width 186 height 11
click at [355, 299] on link "Original Nintendo 64 N64 Controller" at bounding box center [354, 300] width 143 height 11
click at [518, 340] on button "Close" at bounding box center [508, 347] width 473 height 27
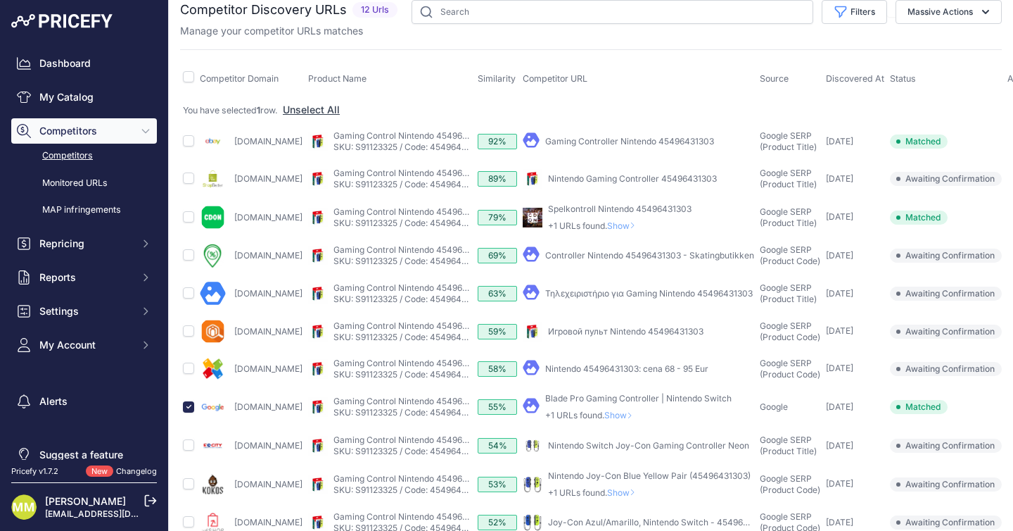
click at [930, 414] on span "Matched" at bounding box center [919, 407] width 58 height 14
click at [191, 412] on input "checkbox" at bounding box center [188, 406] width 11 height 11
checkbox input "false"
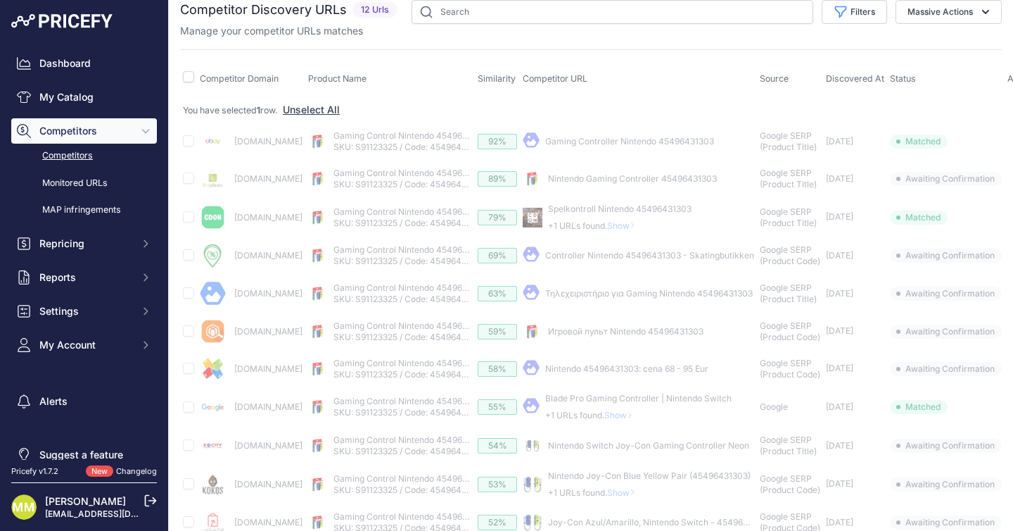
scroll to position [14, 63]
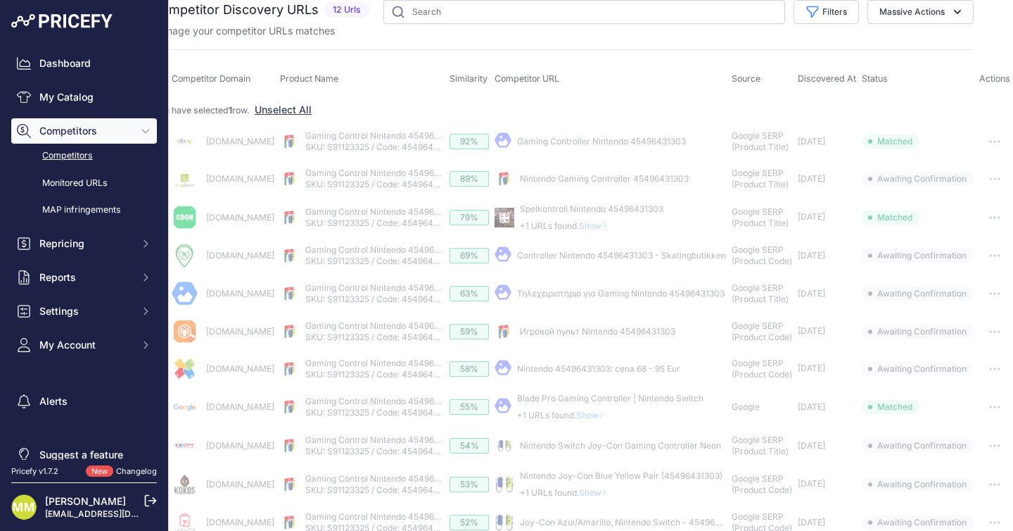
click at [985, 414] on button "button" at bounding box center [995, 407] width 28 height 20
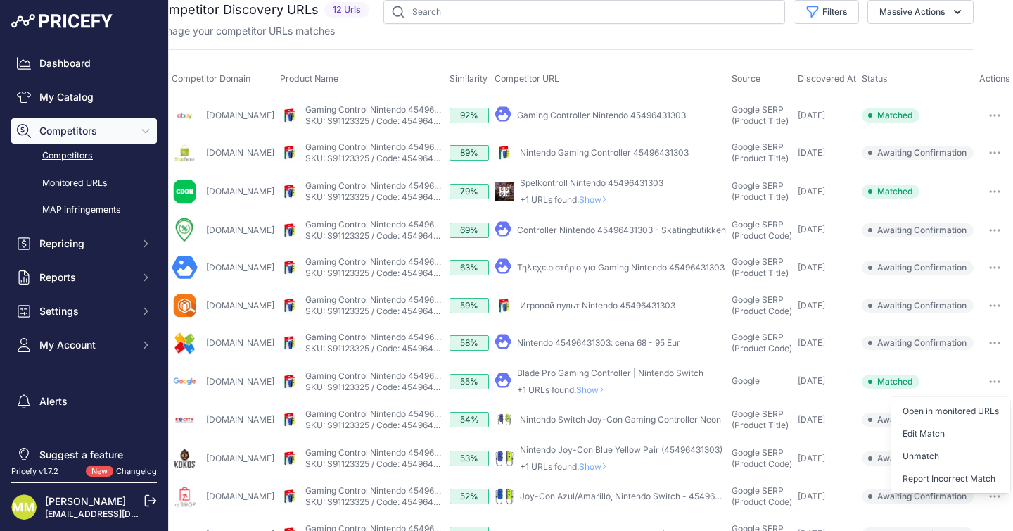
scroll to position [14, 0]
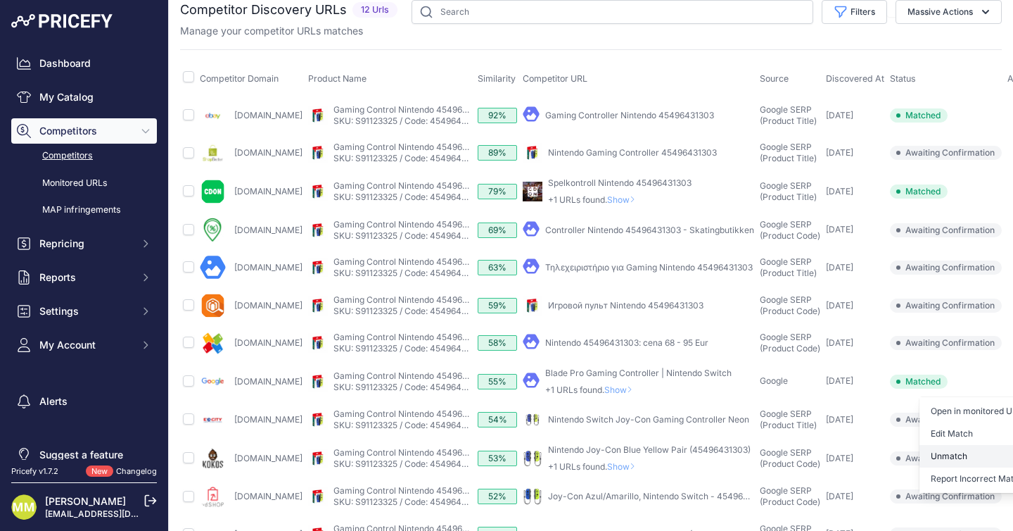
click at [976, 467] on button "Unmatch" at bounding box center [979, 456] width 119 height 23
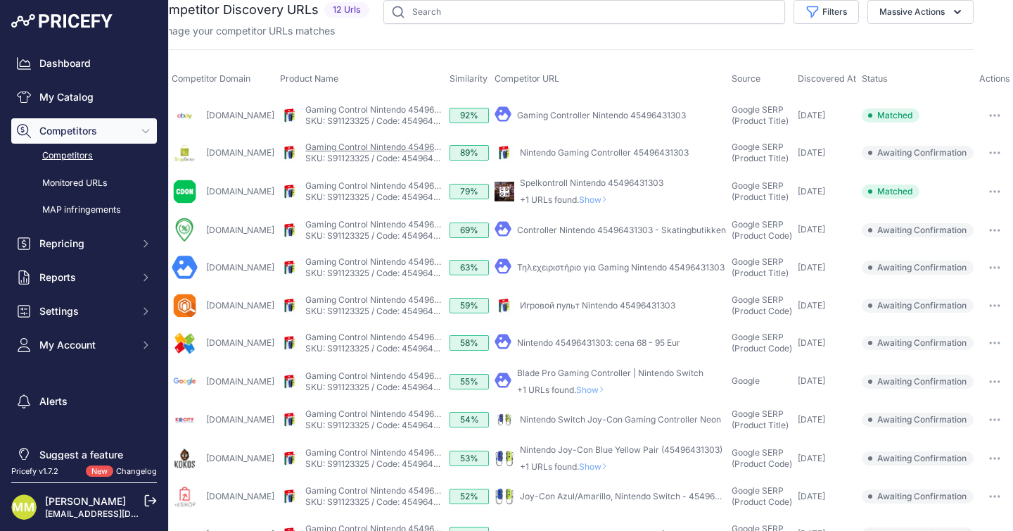
click at [410, 148] on link "Gaming Control Nintendo 45496431303" at bounding box center [384, 146] width 158 height 11
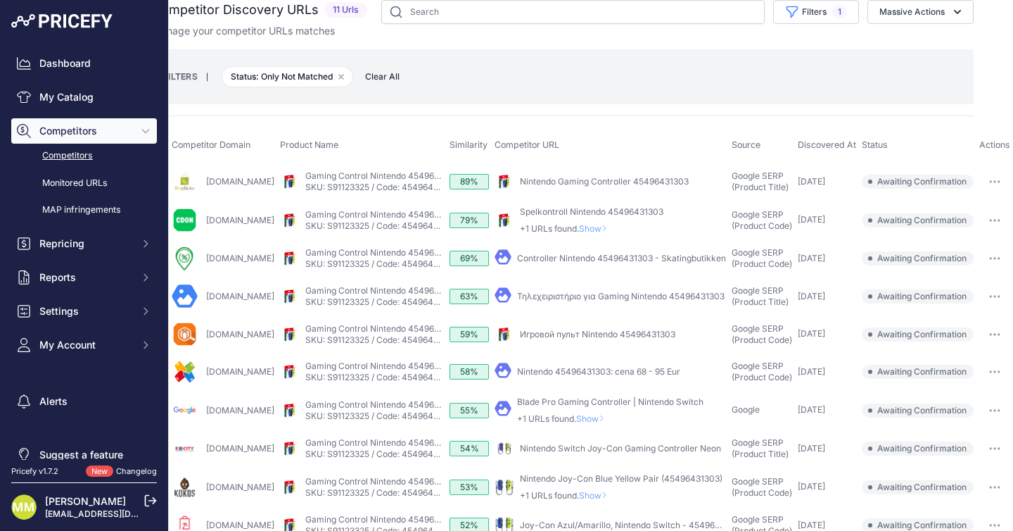
scroll to position [14, 0]
